Goal: Transaction & Acquisition: Download file/media

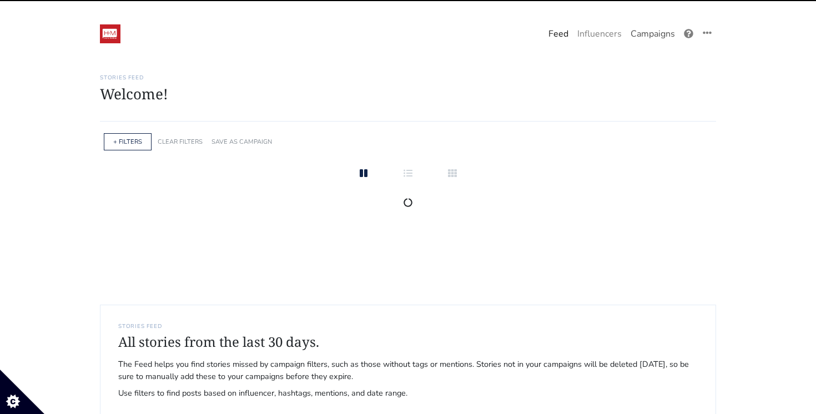
click at [649, 33] on link "Campaigns" at bounding box center [652, 34] width 53 height 22
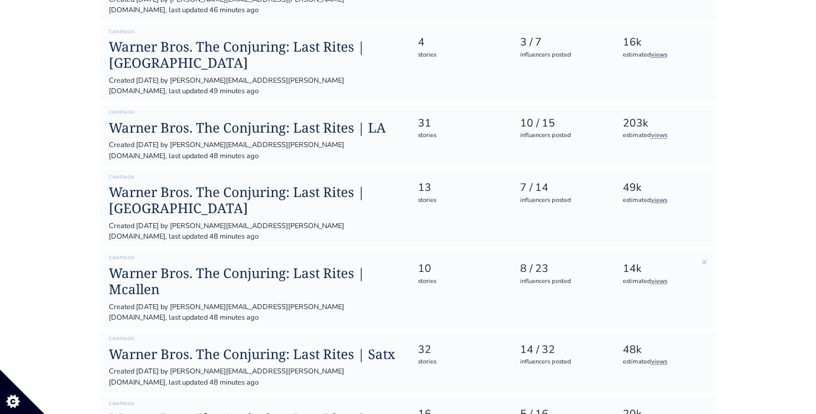
scroll to position [215, 0]
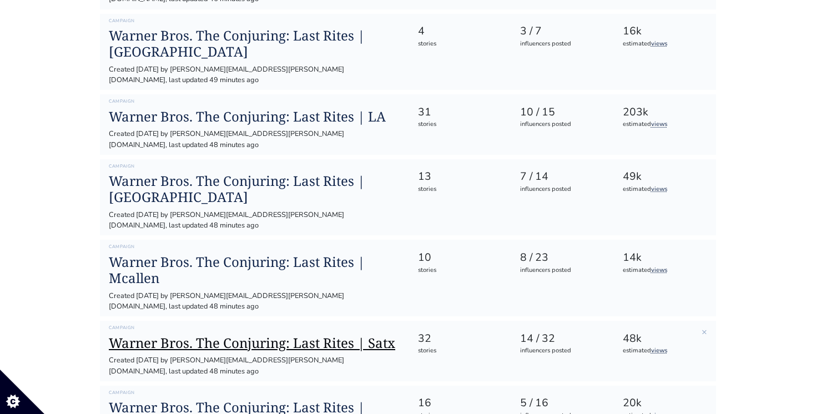
click at [311, 335] on h1 "Warner Bros. The Conjuring: Last Rites | Satx" at bounding box center [254, 343] width 291 height 16
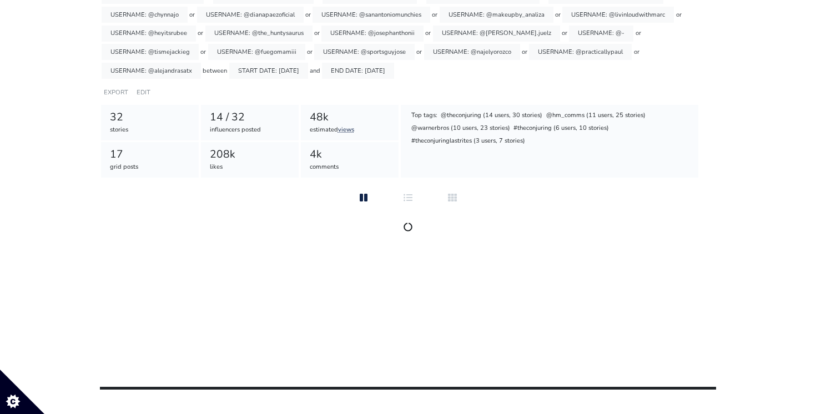
scroll to position [216, 0]
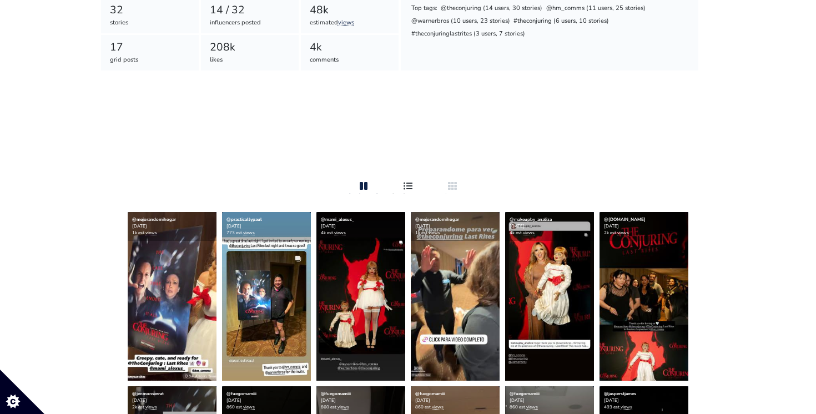
click at [414, 194] on div "GROUPED" at bounding box center [408, 193] width 36 height 1
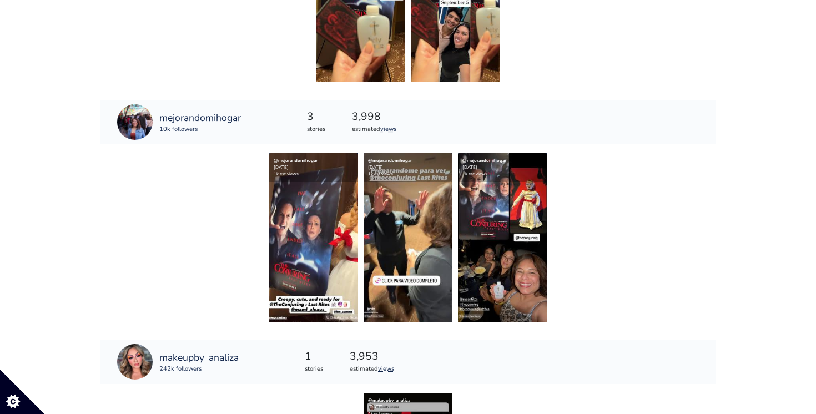
scroll to position [1289, 0]
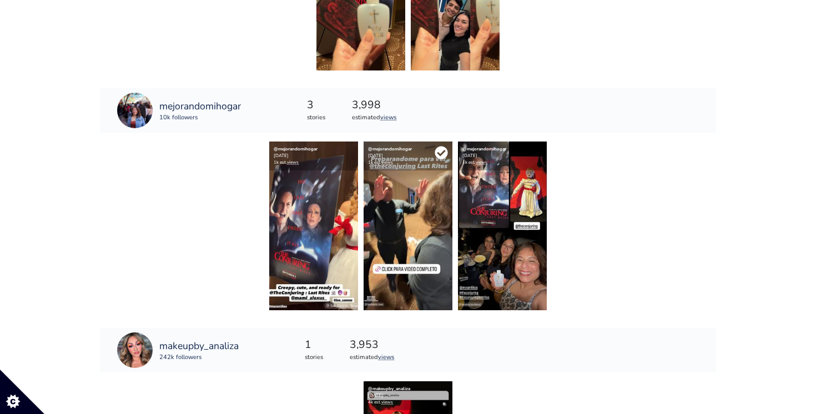
click at [439, 155] on icon at bounding box center [441, 152] width 13 height 13
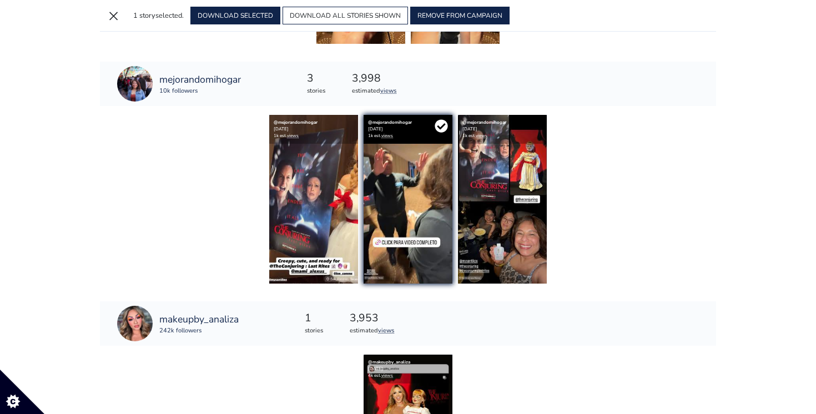
scroll to position [1263, 0]
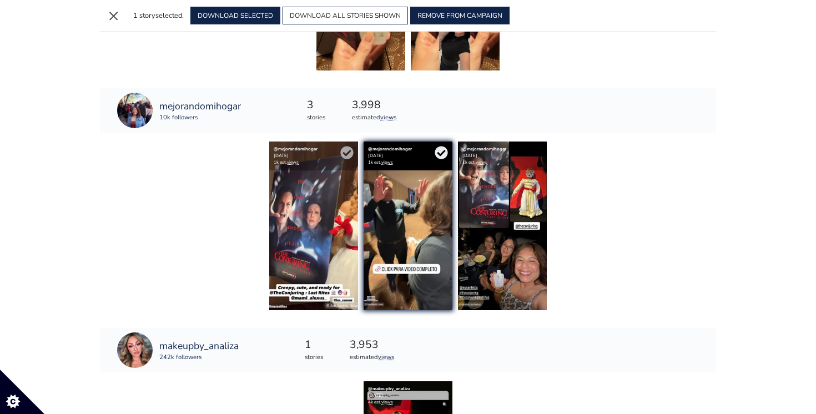
click at [339, 152] on div "@mejorandomihogar [DATE] 1k est. views" at bounding box center [313, 156] width 89 height 29
click at [349, 156] on icon at bounding box center [346, 153] width 13 height 13
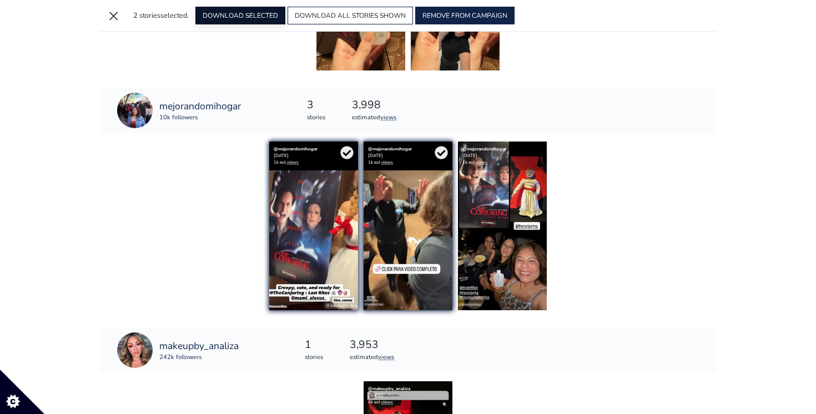
click at [243, 17] on button "DOWNLOAD SELECTED" at bounding box center [240, 16] width 90 height 18
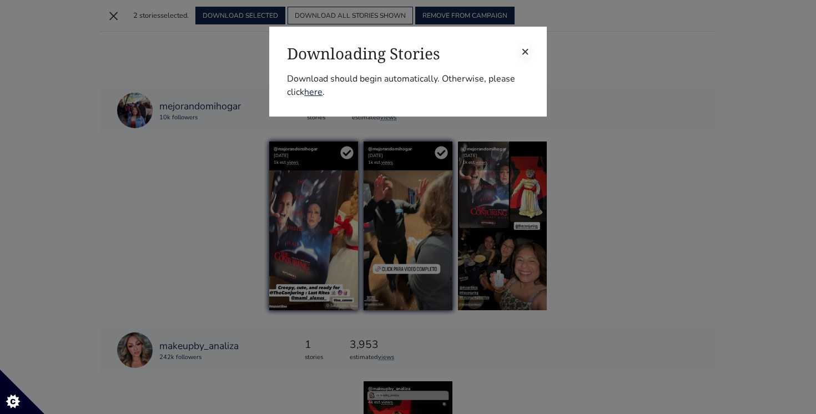
click at [522, 51] on span "×" at bounding box center [525, 51] width 8 height 18
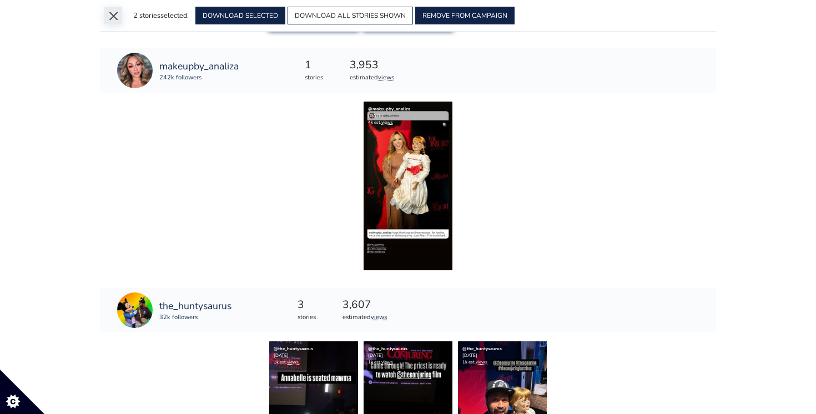
click at [114, 19] on button "×" at bounding box center [113, 16] width 18 height 18
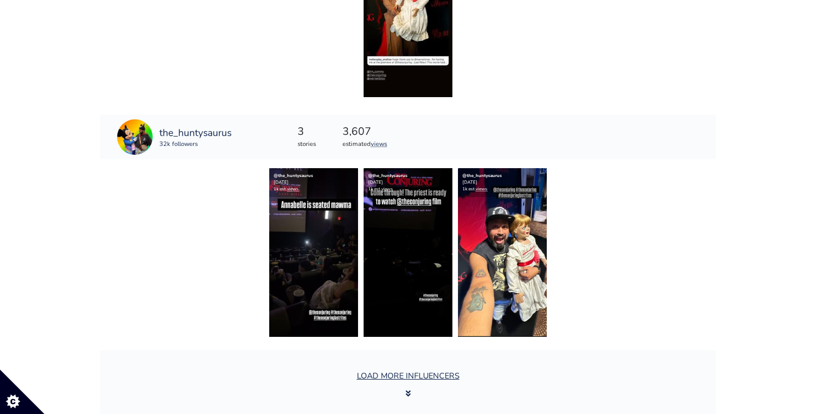
scroll to position [1779, 0]
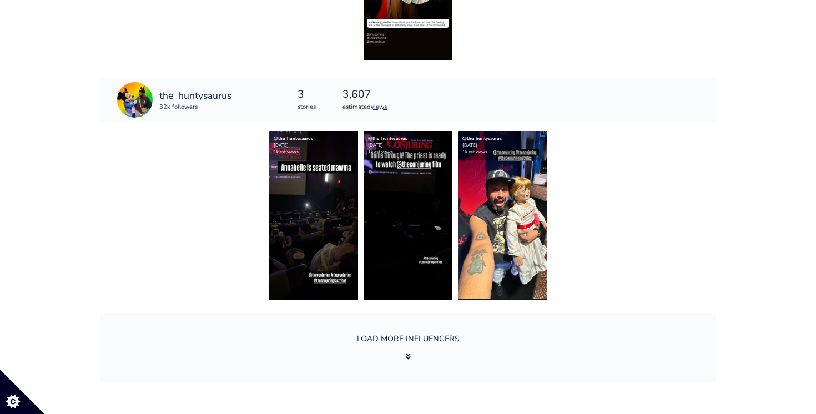
click at [416, 324] on div "LOAD MORE INFLUENCERS" at bounding box center [408, 347] width 616 height 69
click at [402, 345] on button "LOAD MORE INFLUENCERS" at bounding box center [408, 347] width 116 height 42
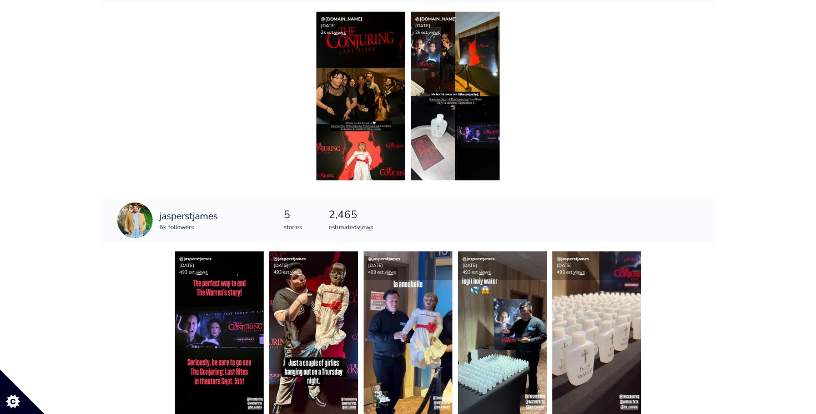
scroll to position [2139, 0]
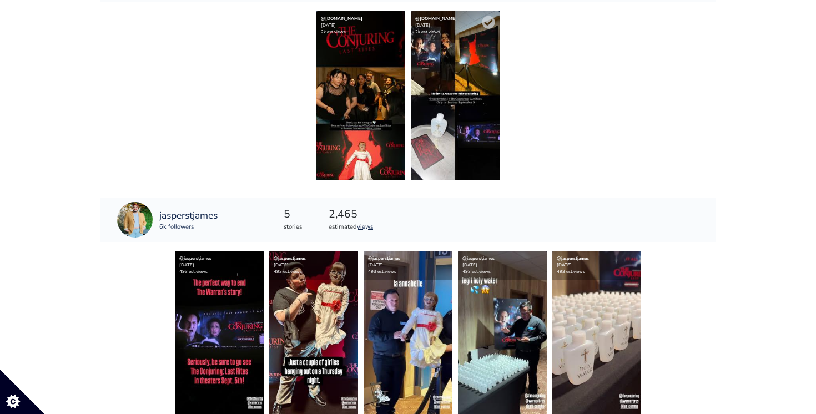
click at [440, 80] on img at bounding box center [455, 95] width 89 height 169
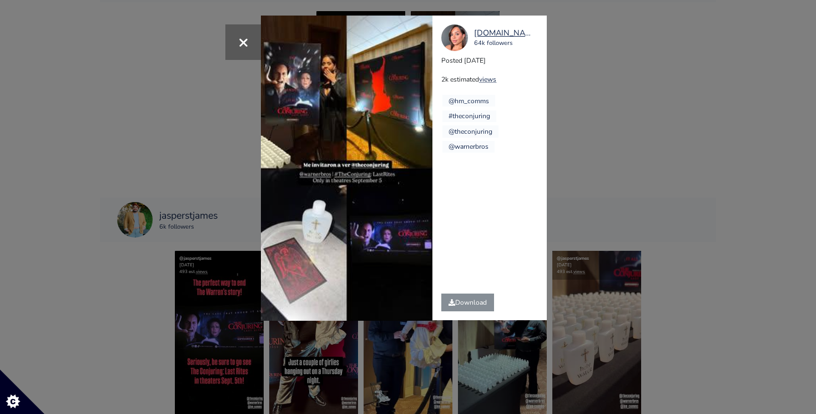
click at [632, 90] on div "× Your browser does not support HTML5 video. [DOMAIN_NAME] 64k followers Posted…" at bounding box center [408, 207] width 816 height 414
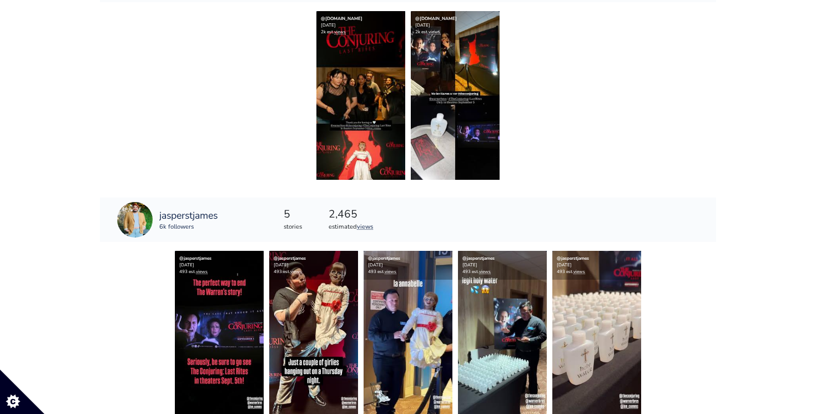
click at [324, 99] on img at bounding box center [360, 95] width 89 height 169
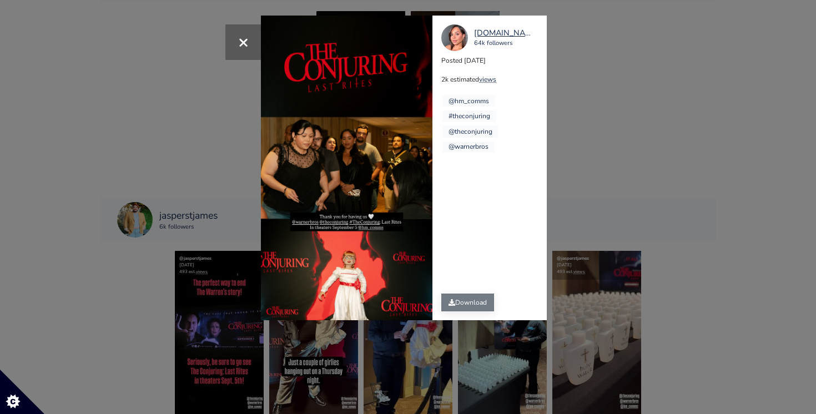
click at [468, 297] on link "Download" at bounding box center [467, 303] width 53 height 18
click at [615, 172] on div "× [DOMAIN_NAME] 64k followers Posted [DATE] 2k estimated views @hm_comms #theco…" at bounding box center [408, 207] width 816 height 414
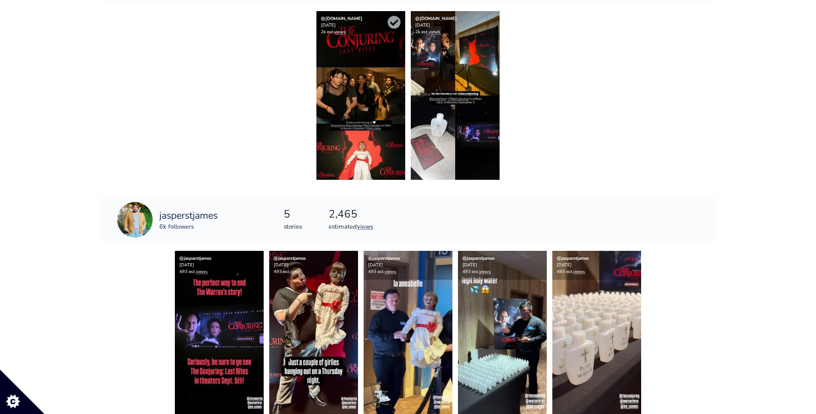
click at [356, 94] on img at bounding box center [360, 95] width 89 height 169
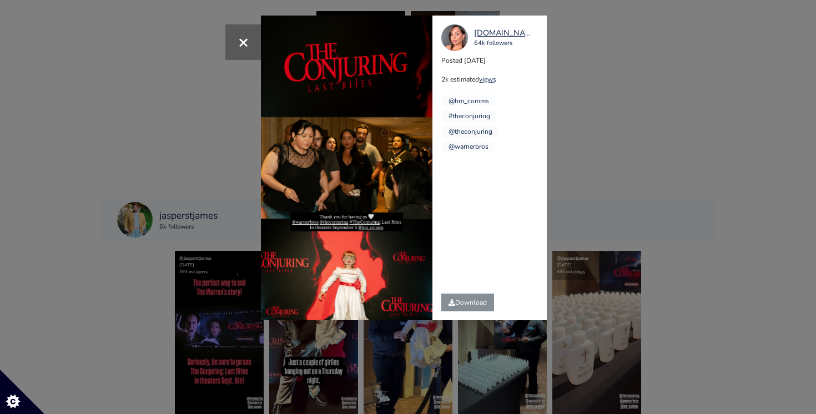
click at [627, 92] on div "× [DOMAIN_NAME] 64k followers Posted [DATE] 2k estimated views @hm_comms #theco…" at bounding box center [408, 207] width 816 height 414
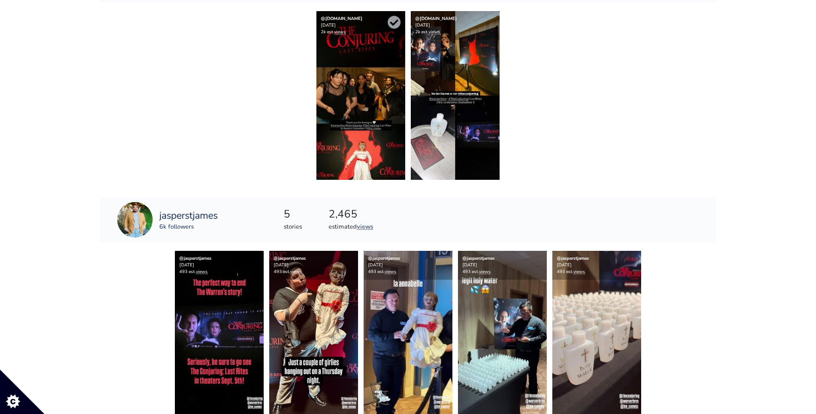
click at [373, 107] on img at bounding box center [360, 95] width 89 height 169
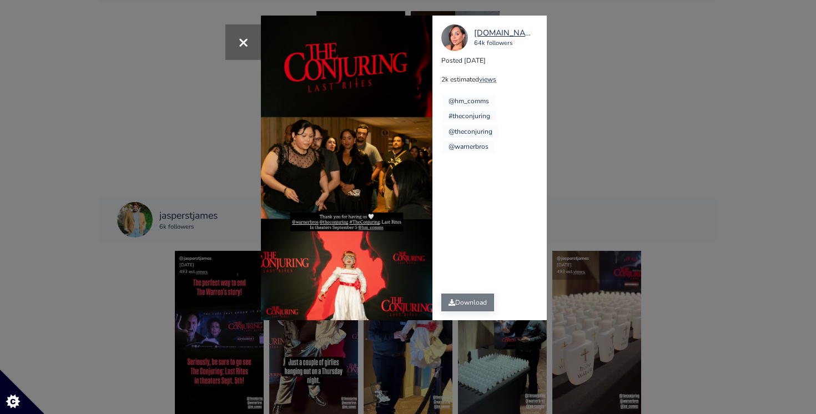
click at [457, 304] on link "Download" at bounding box center [467, 303] width 53 height 18
click at [635, 181] on div "× [DOMAIN_NAME] 64k followers Posted [DATE] 2k estimated views @hm_comms #theco…" at bounding box center [408, 207] width 816 height 414
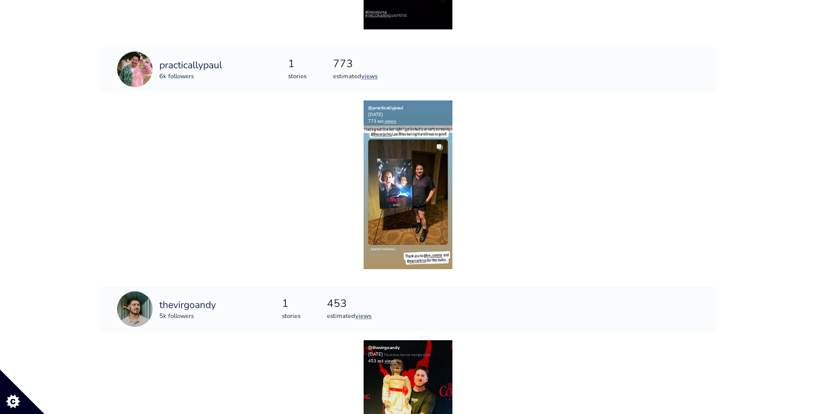
scroll to position [3249, 0]
click at [374, 211] on img at bounding box center [408, 184] width 89 height 169
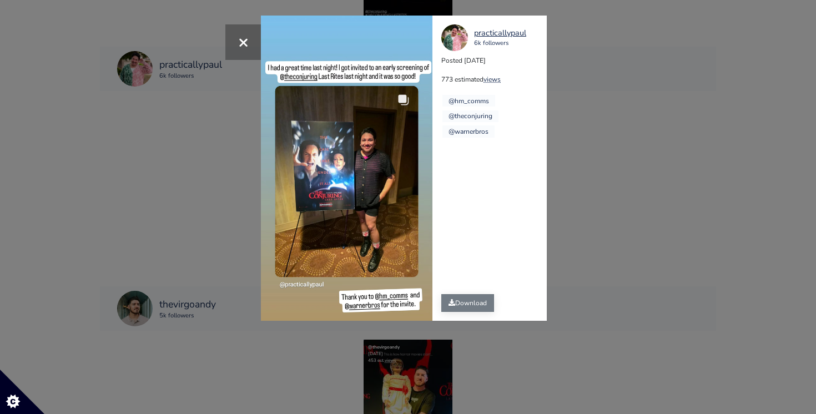
click at [460, 299] on link "Download" at bounding box center [467, 303] width 53 height 18
click at [594, 185] on div "× practicallypaul 6k followers Posted [DATE] 773 estimated views @hm_comms @the…" at bounding box center [408, 207] width 816 height 414
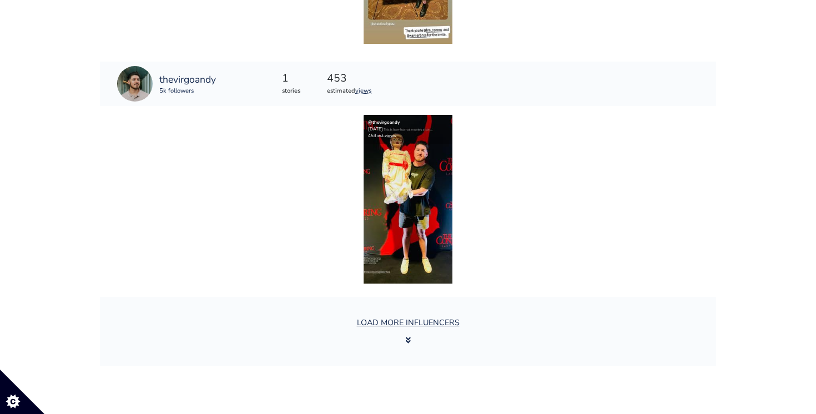
scroll to position [3517, 0]
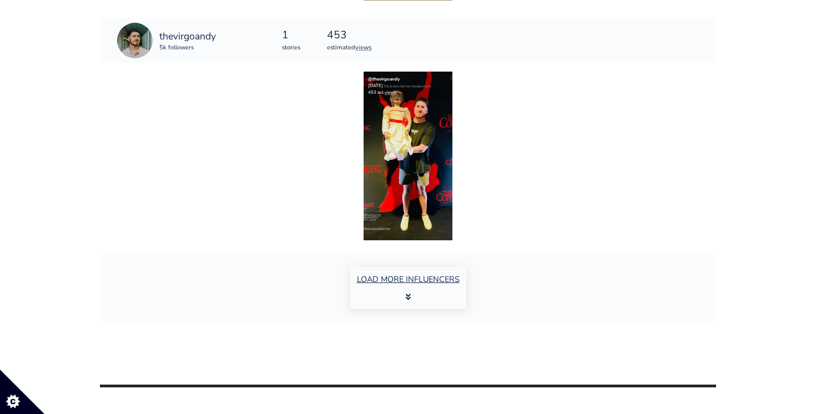
click at [399, 279] on button "LOAD MORE INFLUENCERS" at bounding box center [408, 288] width 116 height 42
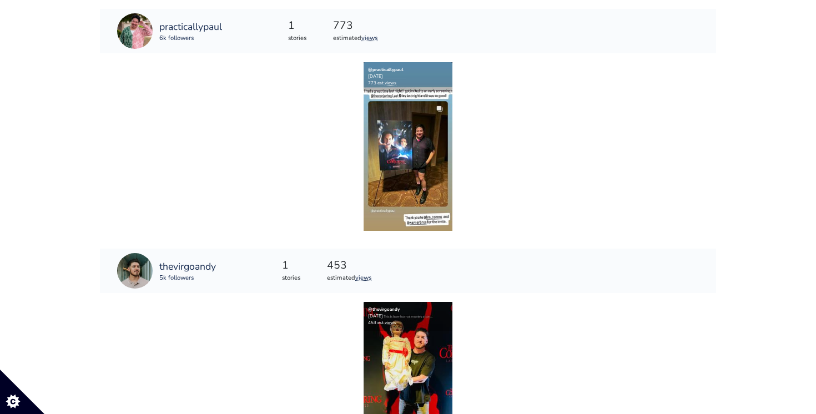
scroll to position [3279, 0]
